Goal: Find specific page/section: Find specific page/section

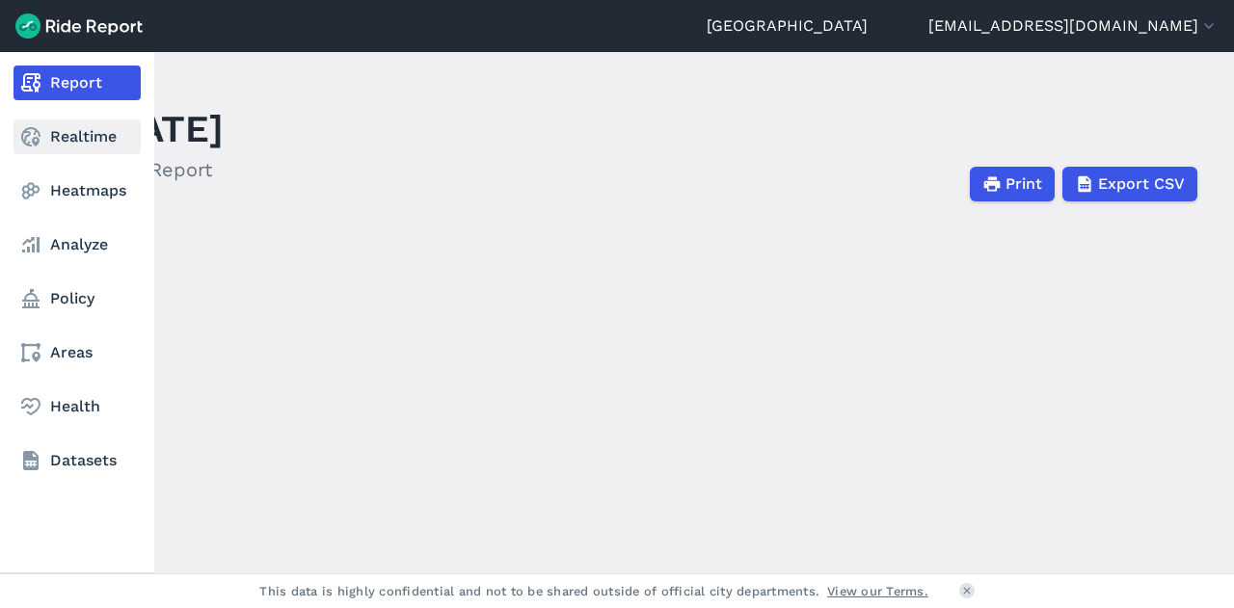
click at [71, 134] on link "Realtime" at bounding box center [76, 137] width 127 height 35
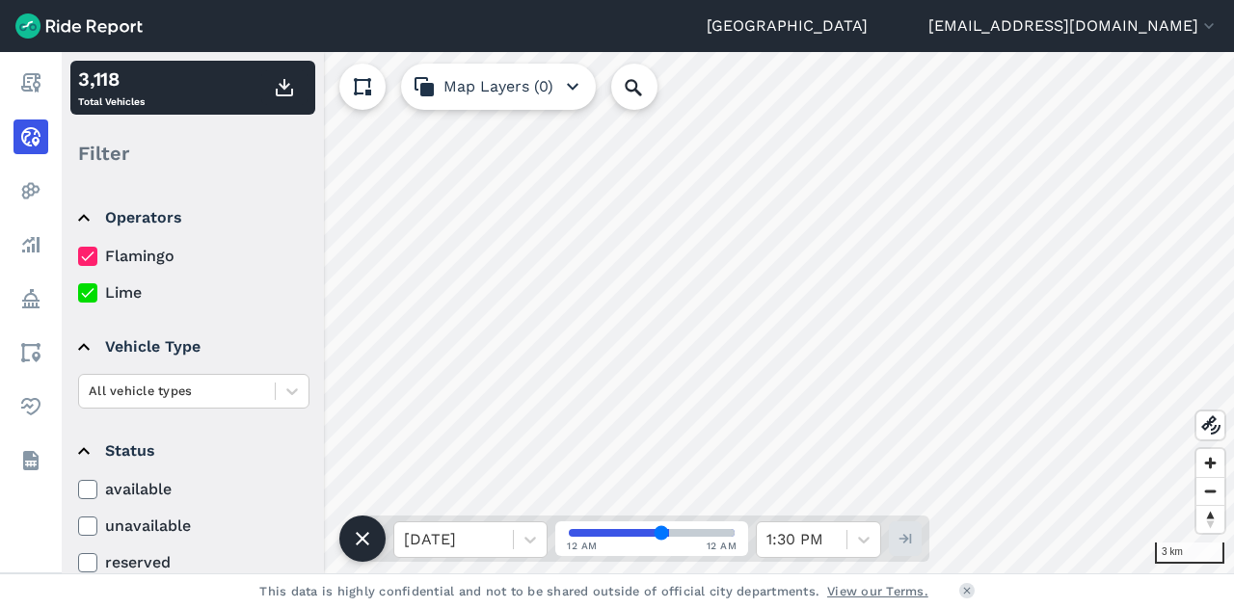
click at [573, 14] on div "[GEOGRAPHIC_DATA] [EMAIL_ADDRESS][DOMAIN_NAME] Settings Terms Sign Out Report R…" at bounding box center [617, 304] width 1234 height 608
click at [621, 97] on div "3 km 3,118 Total Vehicles Filter Operators Flamingo Lime Vehicle Type All vehic…" at bounding box center [648, 312] width 1172 height 521
click at [823, 0] on html "Auckland [EMAIL_ADDRESS][DOMAIN_NAME] Settings Terms Sign Out Report Realtime H…" at bounding box center [617, 304] width 1234 height 608
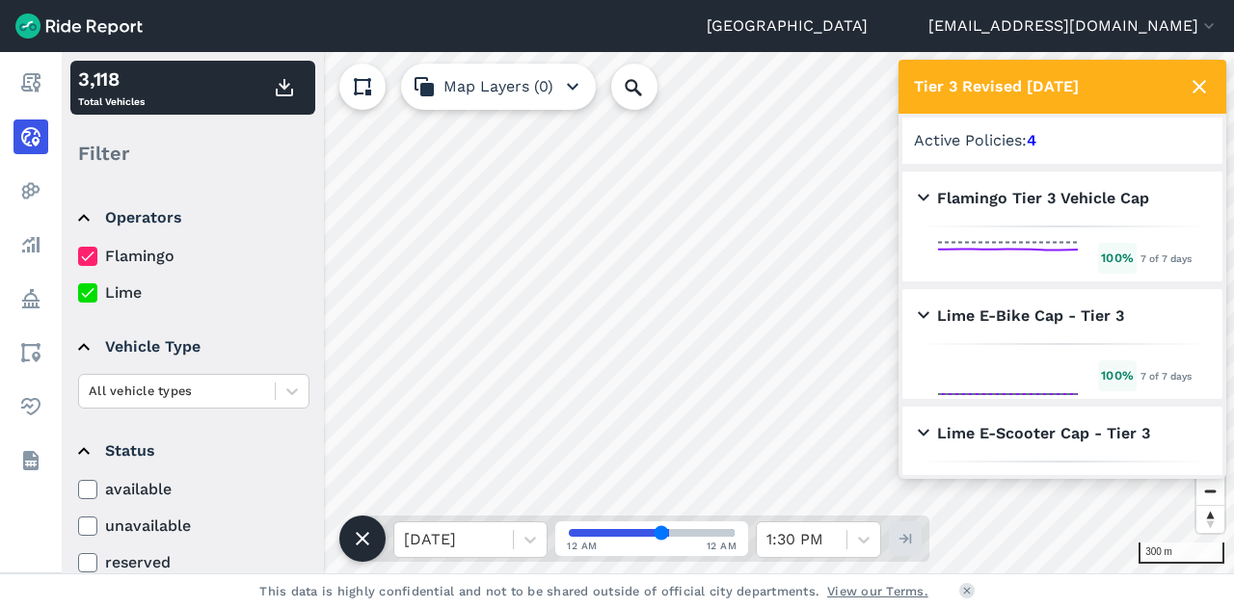
click at [1200, 87] on use at bounding box center [1198, 86] width 13 height 13
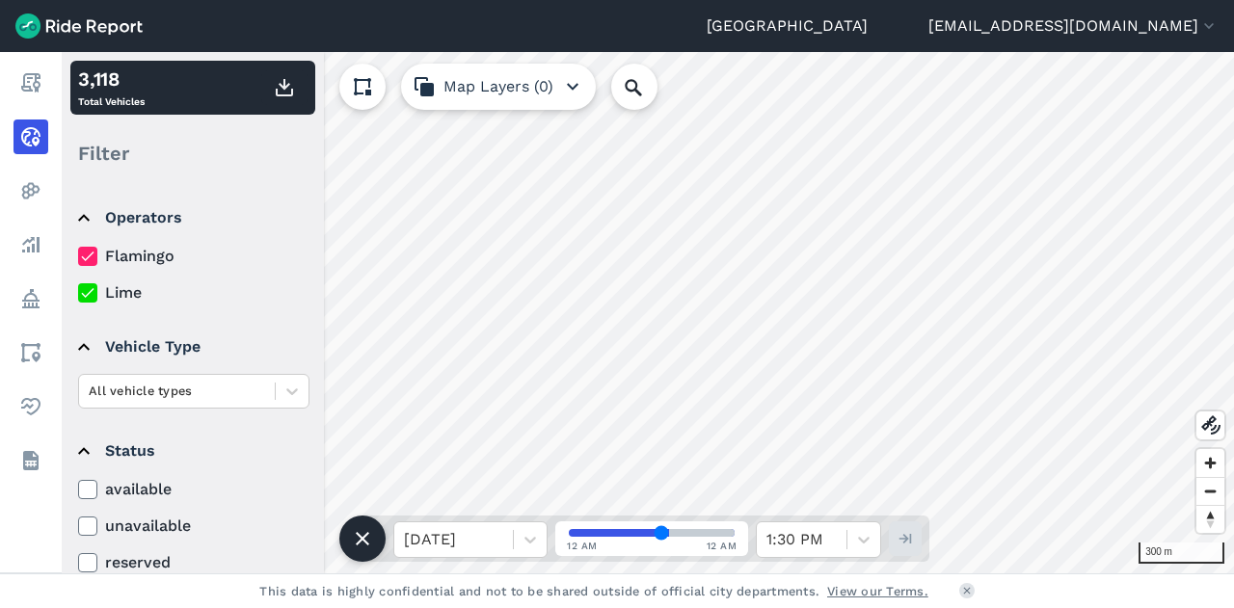
click at [707, 521] on div "300 m 3,118 Total Vehicles Filter Operators Flamingo Lime Vehicle Type All vehi…" at bounding box center [648, 312] width 1172 height 521
click at [491, 49] on div "Auckland [EMAIL_ADDRESS][DOMAIN_NAME] Settings Terms Sign Out Report Realtime H…" at bounding box center [617, 304] width 1234 height 608
